Goal: Task Accomplishment & Management: Use online tool/utility

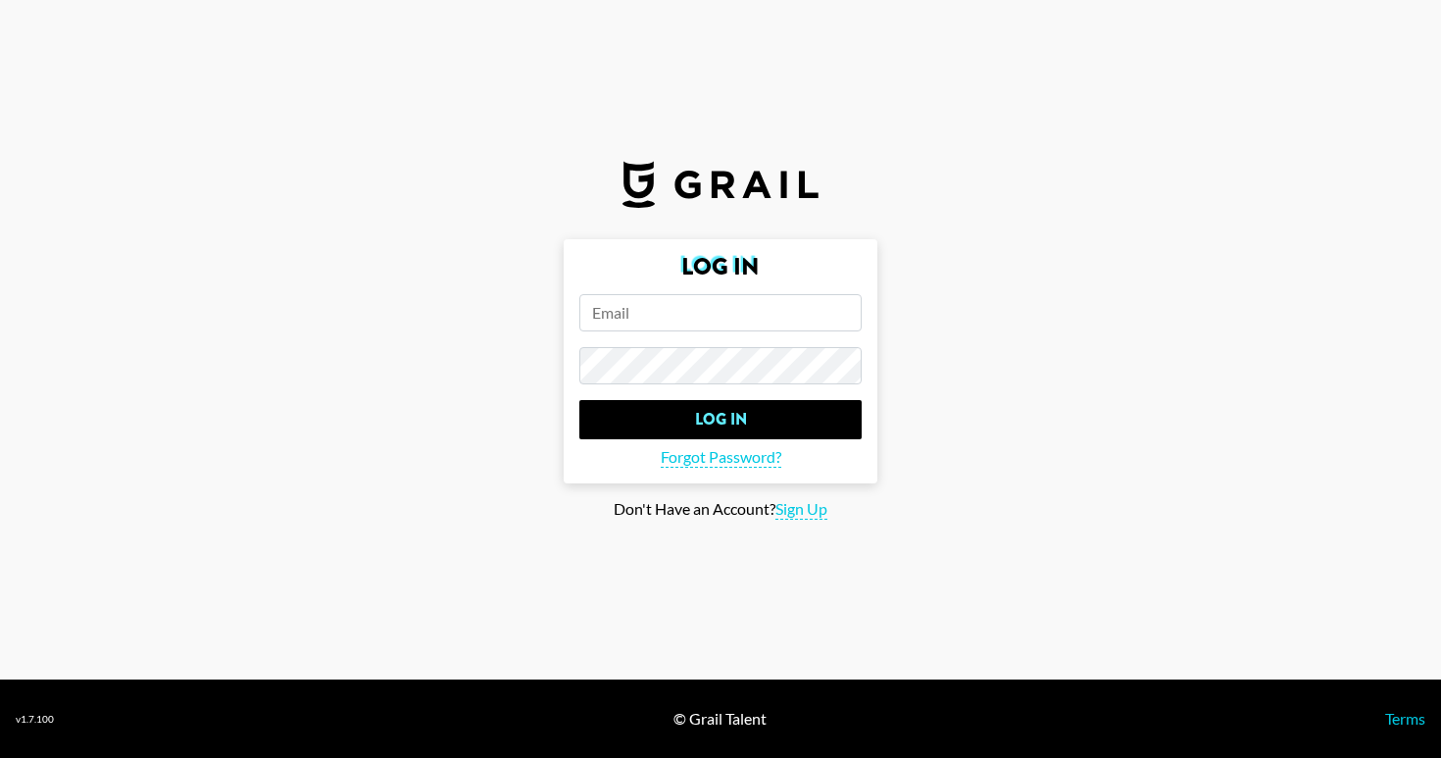
click at [666, 301] on input "email" at bounding box center [720, 312] width 282 height 37
paste input "jun@flight.house"
type input "jun@flight.house"
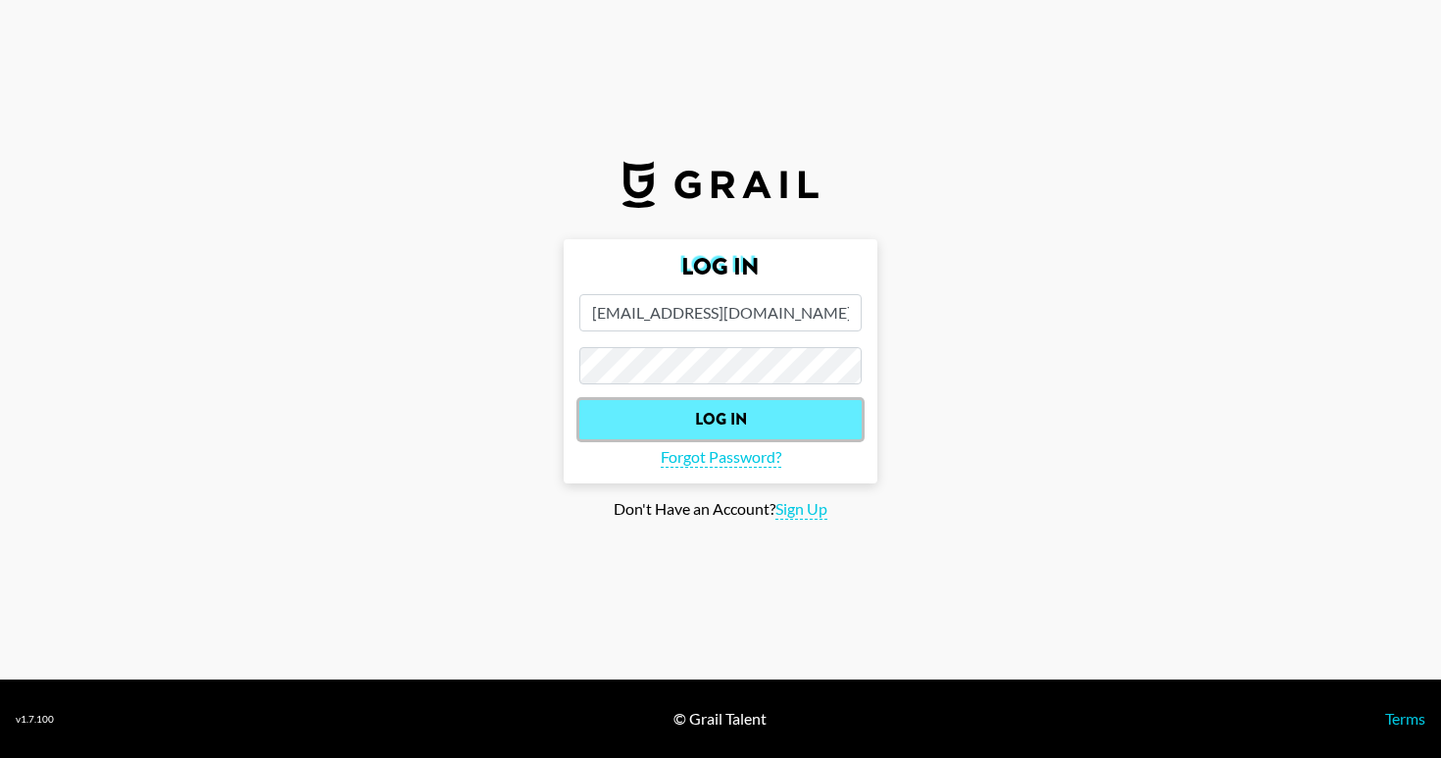
click at [743, 413] on input "Log In" at bounding box center [720, 419] width 282 height 39
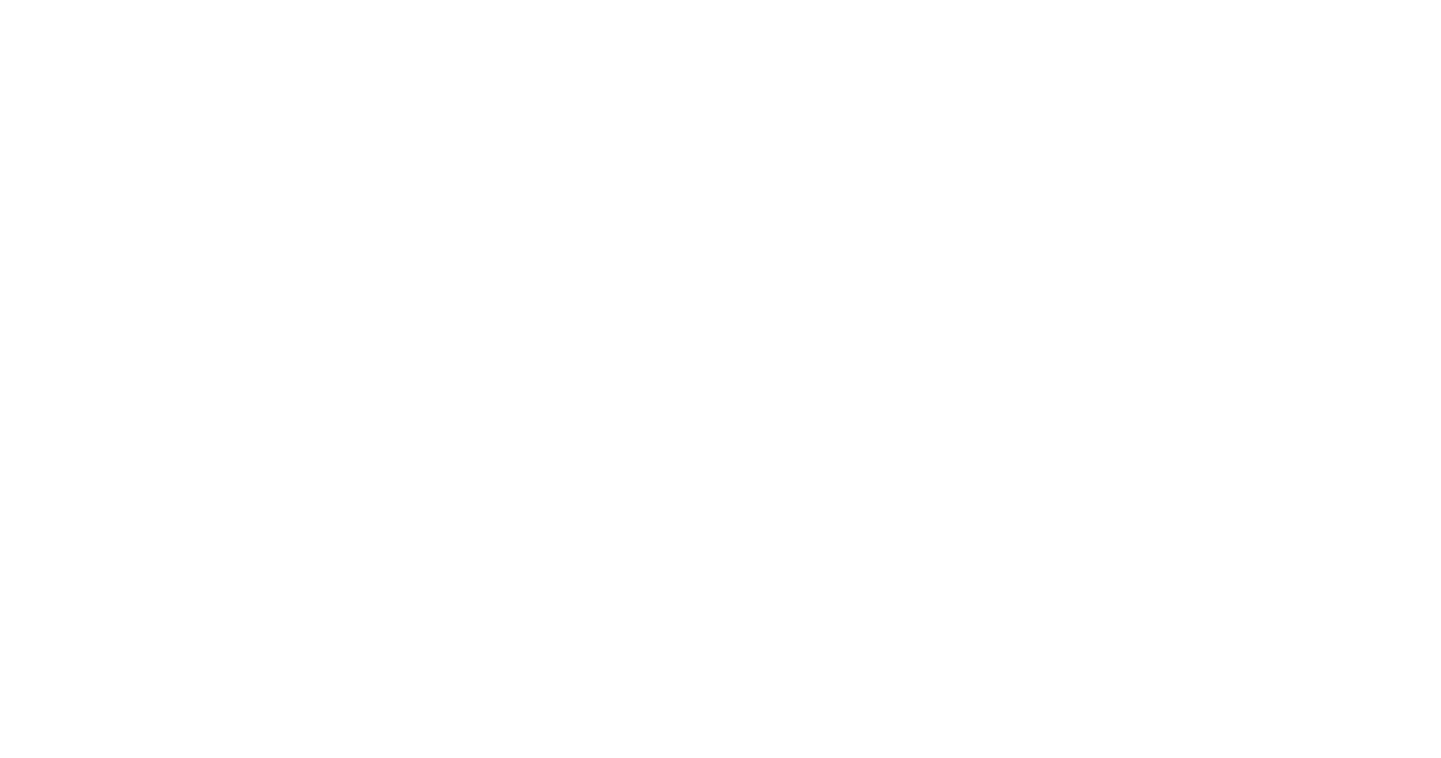
select select "Song"
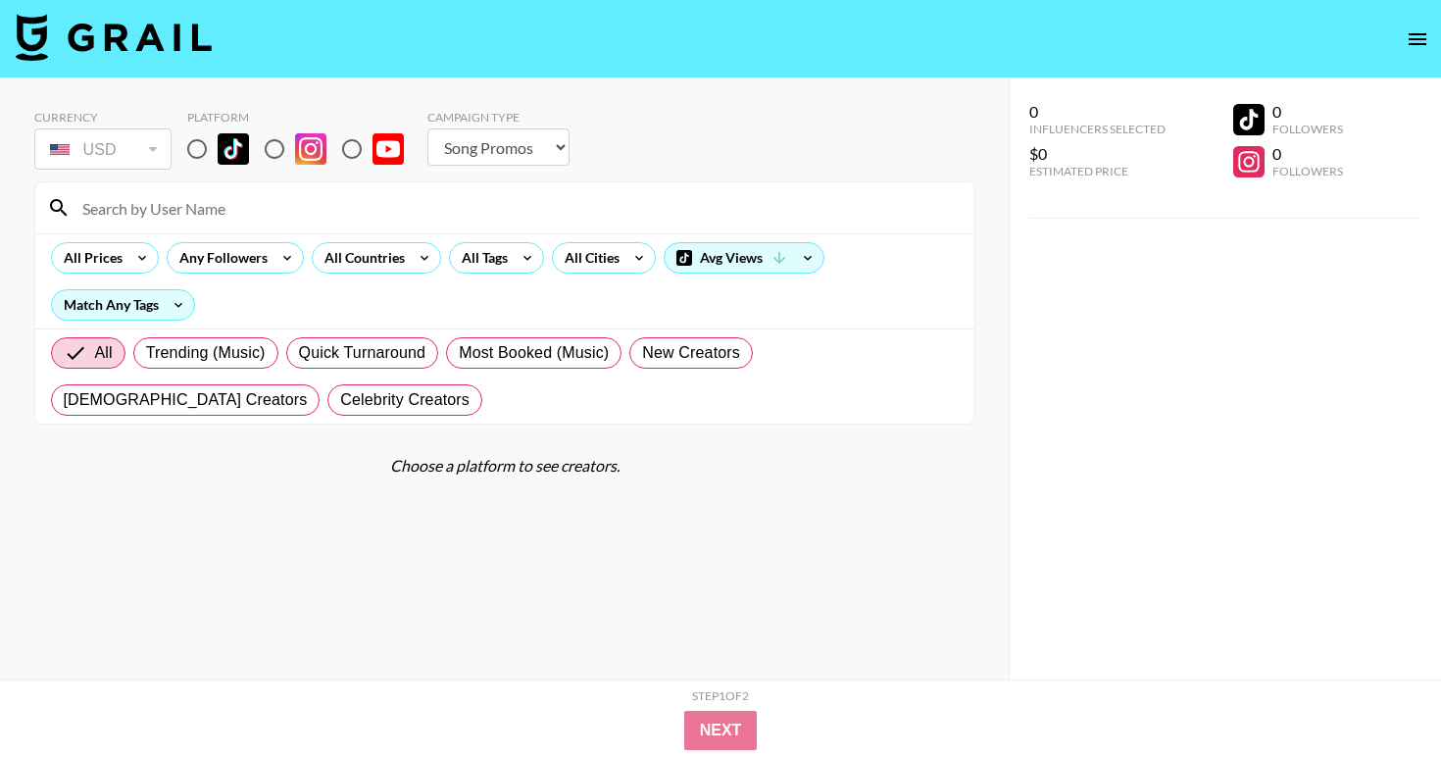
click at [193, 213] on input at bounding box center [517, 207] width 892 height 31
type input "bunbaehue"
click at [204, 146] on input "radio" at bounding box center [196, 148] width 41 height 41
radio input "true"
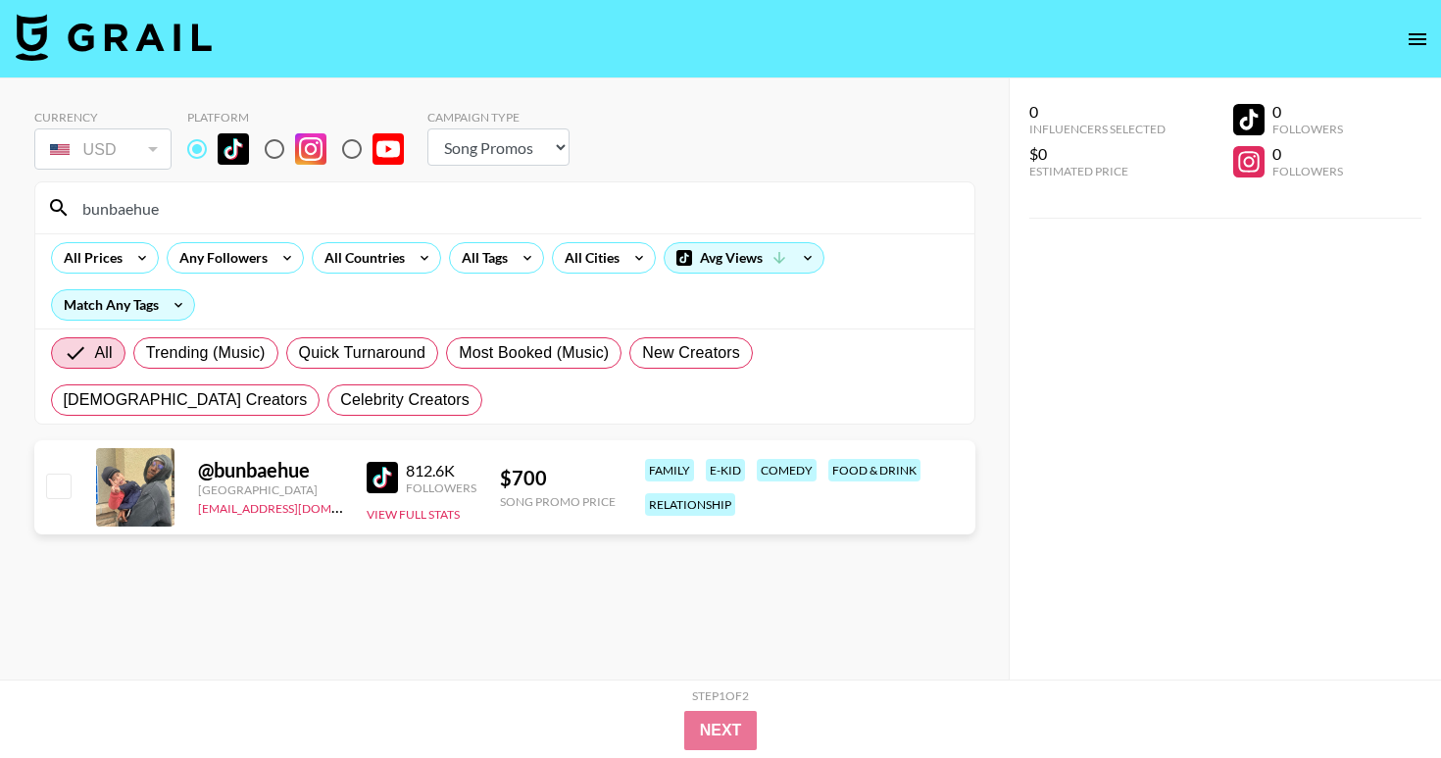
click at [64, 485] on input "checkbox" at bounding box center [58, 485] width 24 height 24
checkbox input "true"
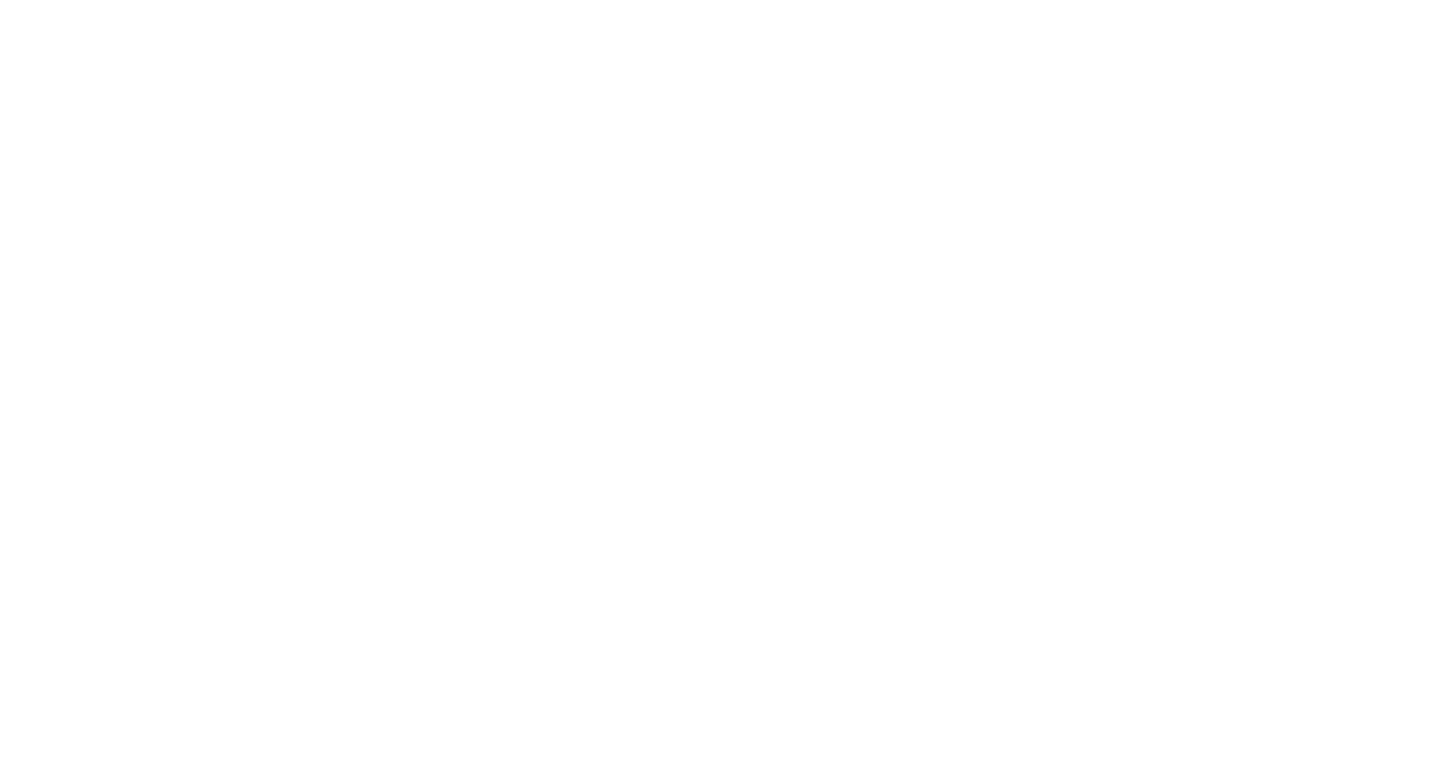
select select "Song"
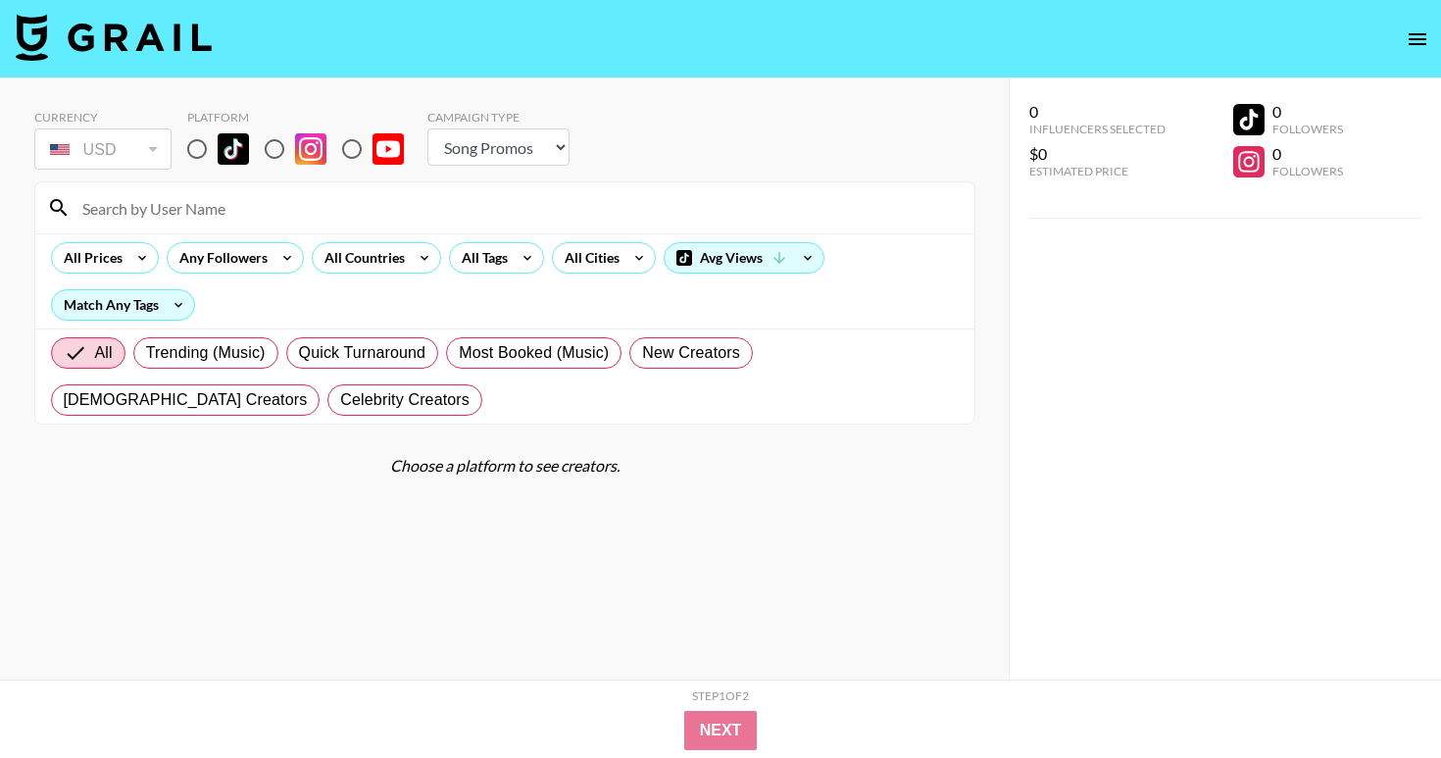
click at [191, 151] on input "radio" at bounding box center [196, 148] width 41 height 41
radio input "true"
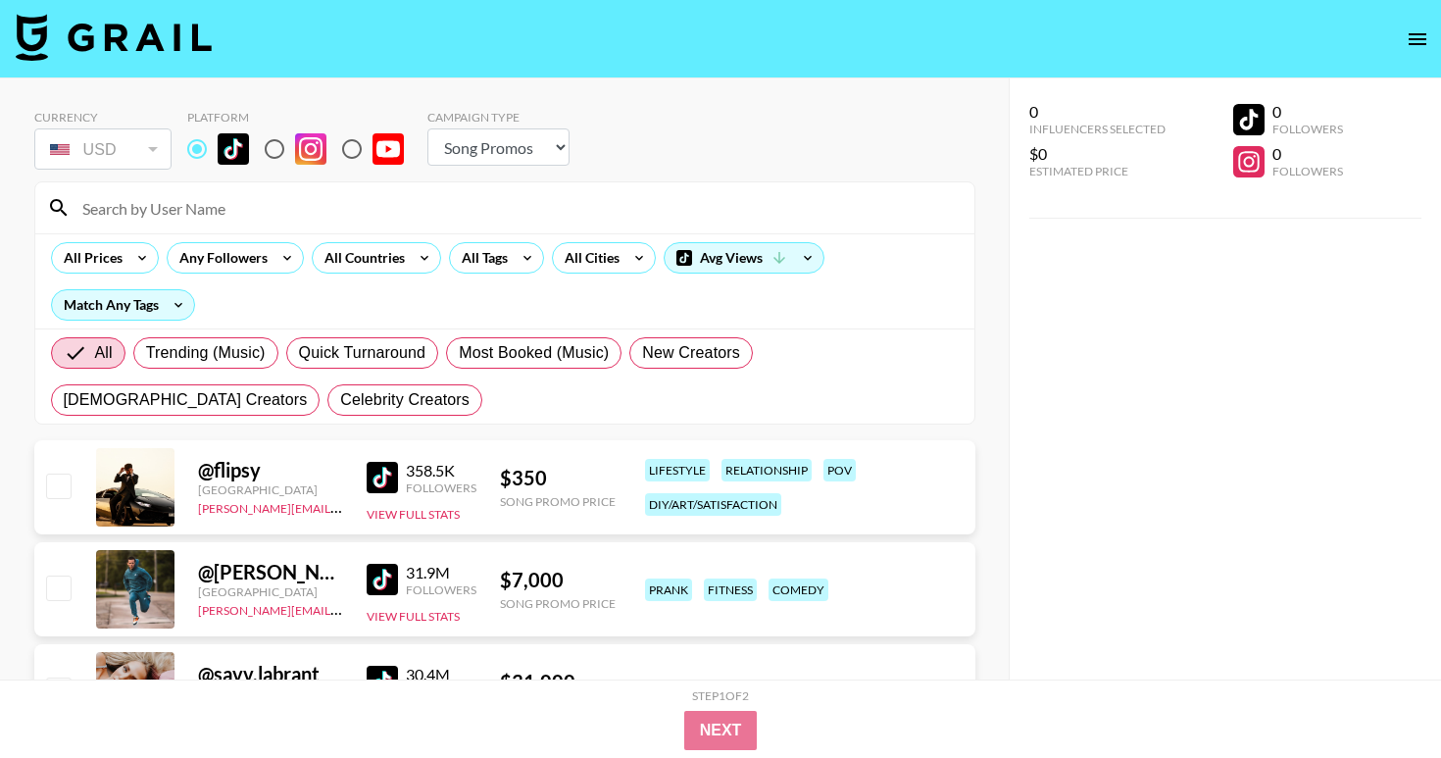
click at [189, 221] on input at bounding box center [517, 207] width 892 height 31
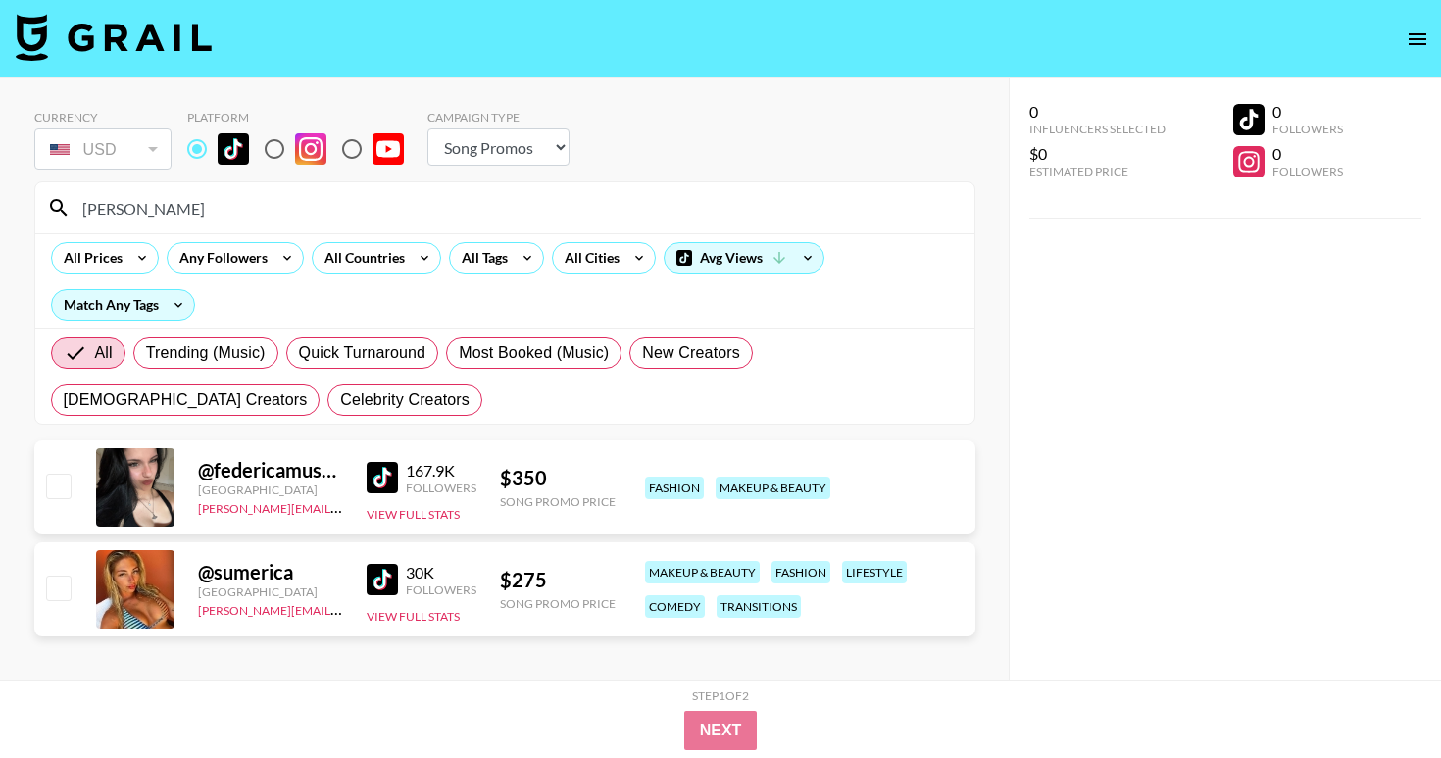
scroll to position [78, 0]
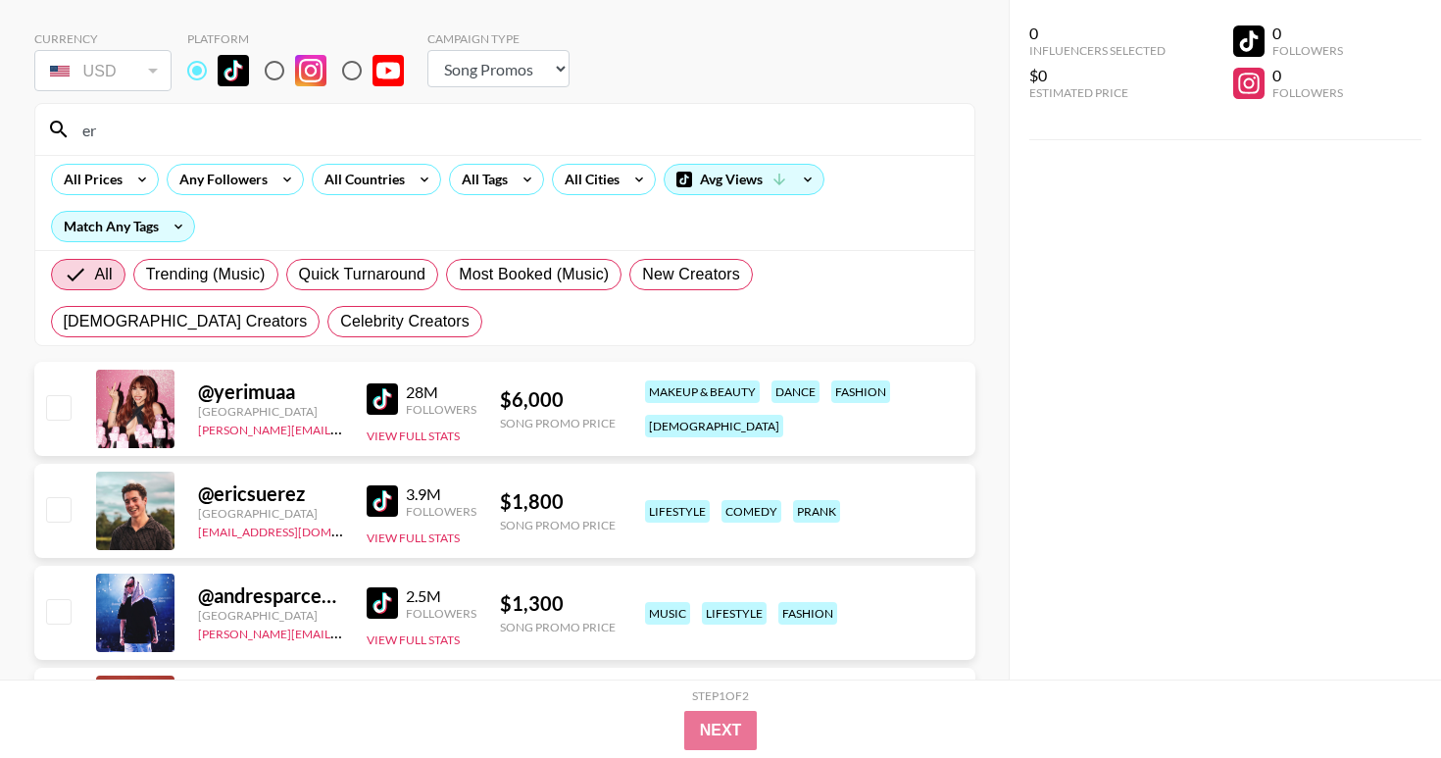
type input "e"
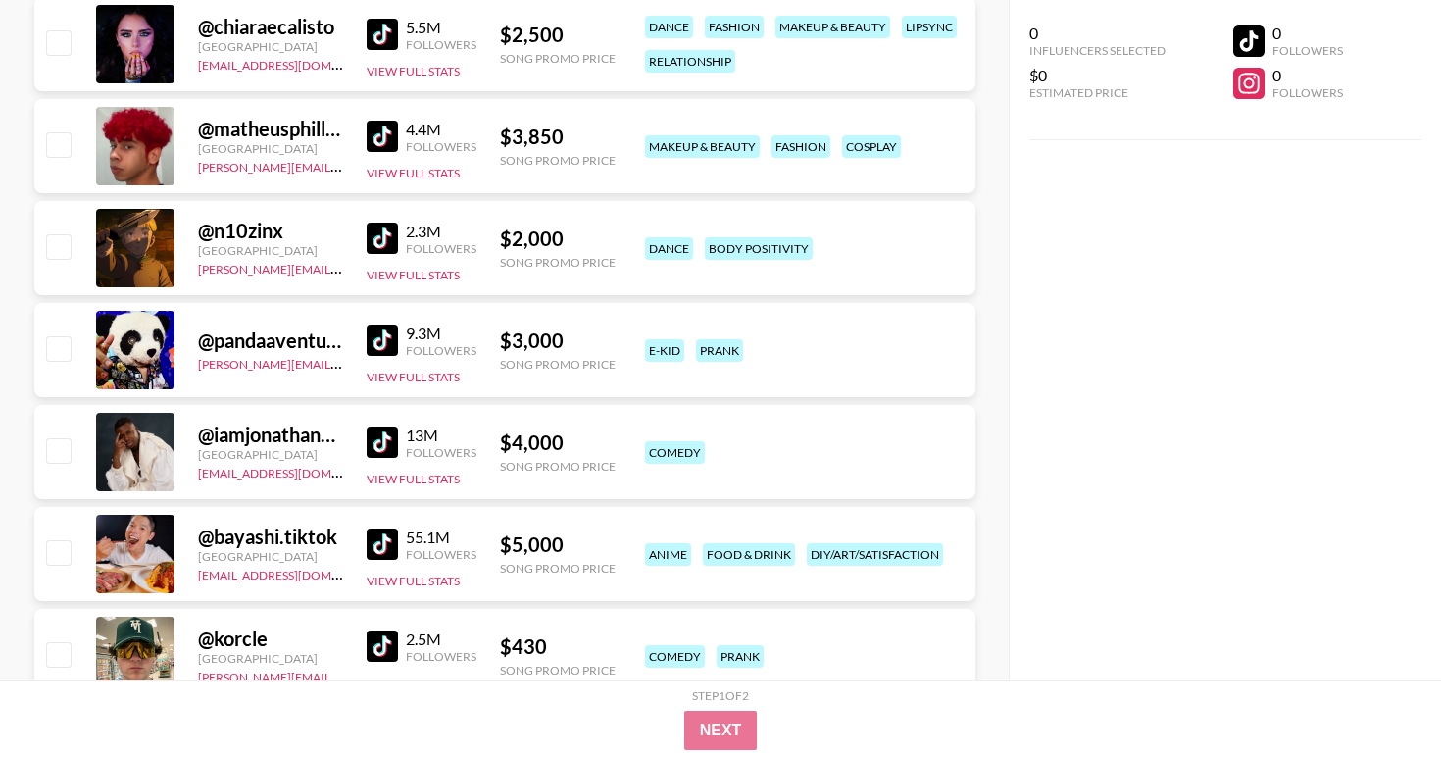
scroll to position [2906, 0]
